Goal: Find specific page/section: Find specific page/section

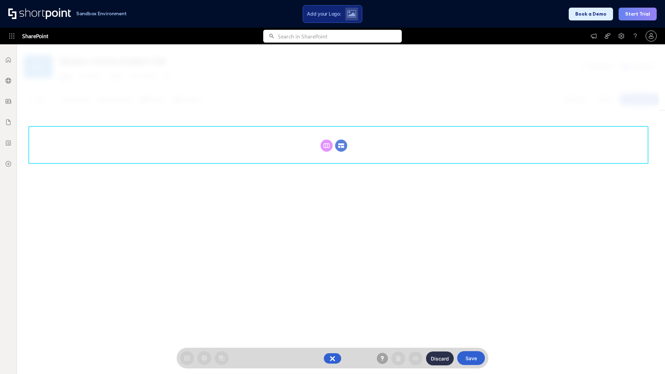
scroll to position [95, 0]
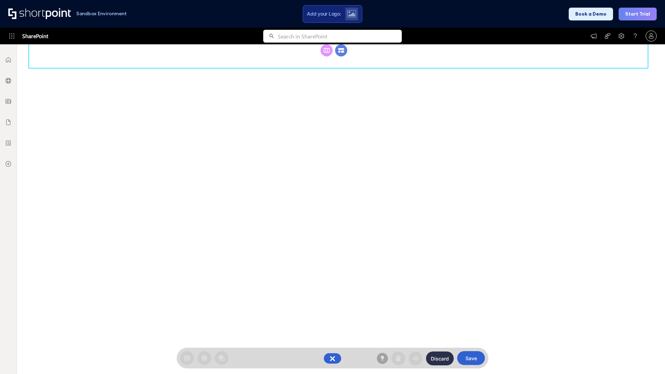
click at [341, 56] on circle at bounding box center [341, 50] width 12 height 12
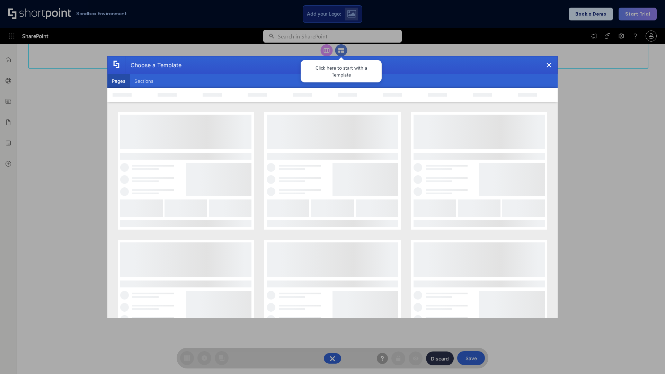
scroll to position [0, 0]
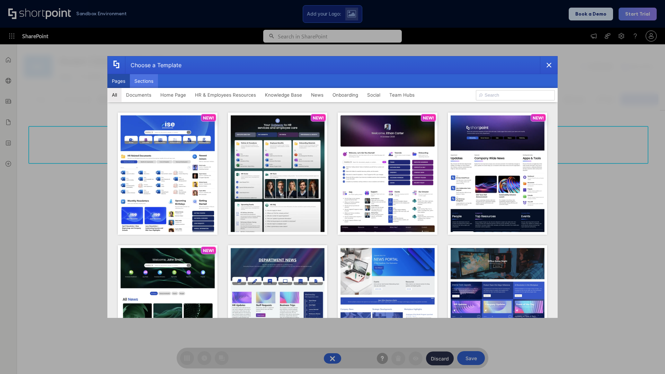
click at [144, 81] on button "Sections" at bounding box center [144, 81] width 28 height 14
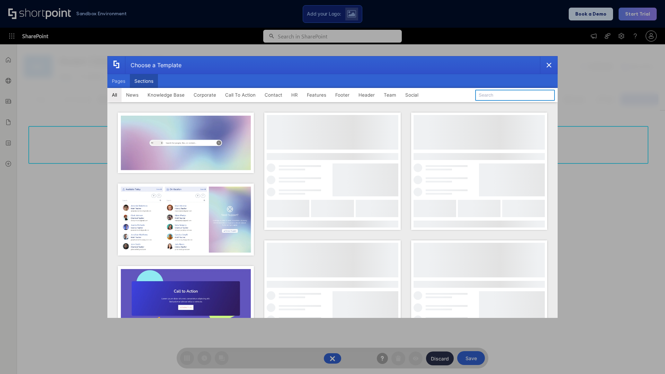
type input "Healthcare Team"
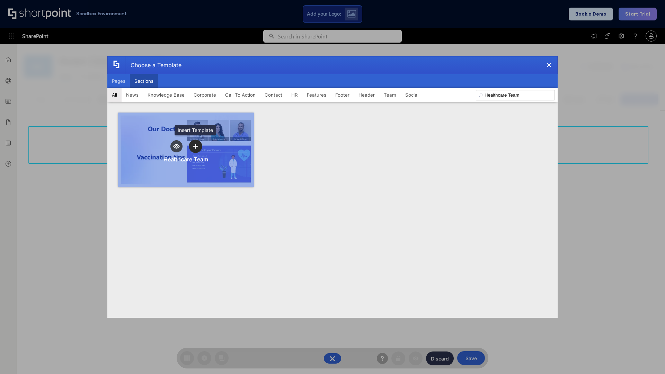
click at [195, 146] on icon "template selector" at bounding box center [195, 146] width 5 height 5
